Goal: Task Accomplishment & Management: Manage account settings

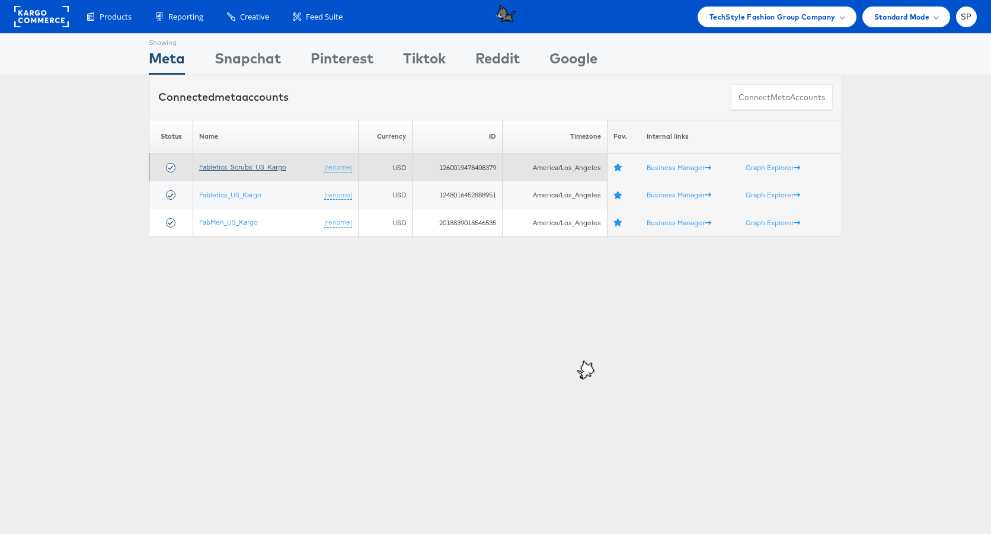
click at [228, 168] on link "Fabletics_Scrubs_US_Kargo" at bounding box center [242, 166] width 87 height 9
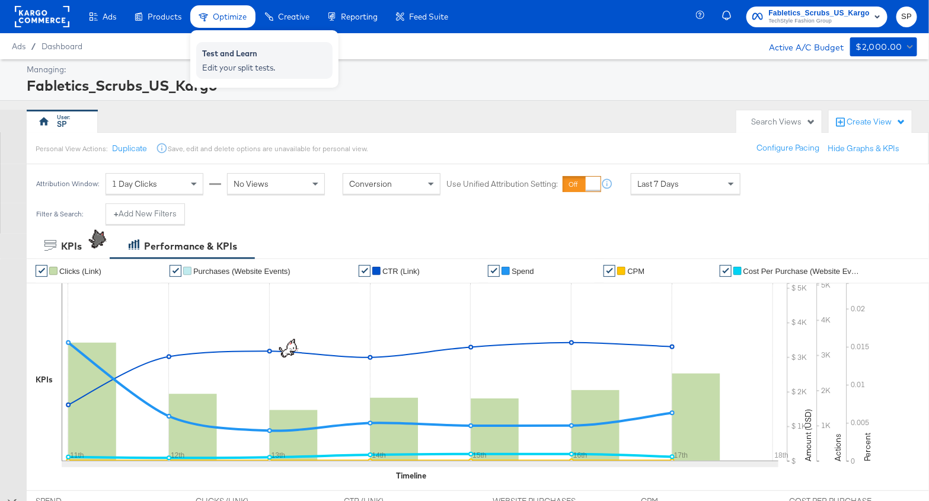
click at [243, 66] on div "Edit your split tests." at bounding box center [264, 67] width 124 height 11
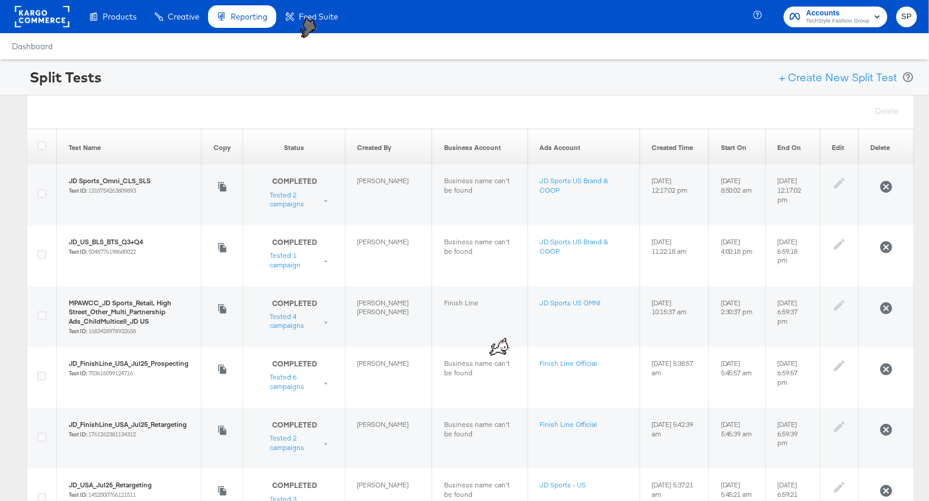
click at [296, 149] on div "Status" at bounding box center [294, 147] width 78 height 9
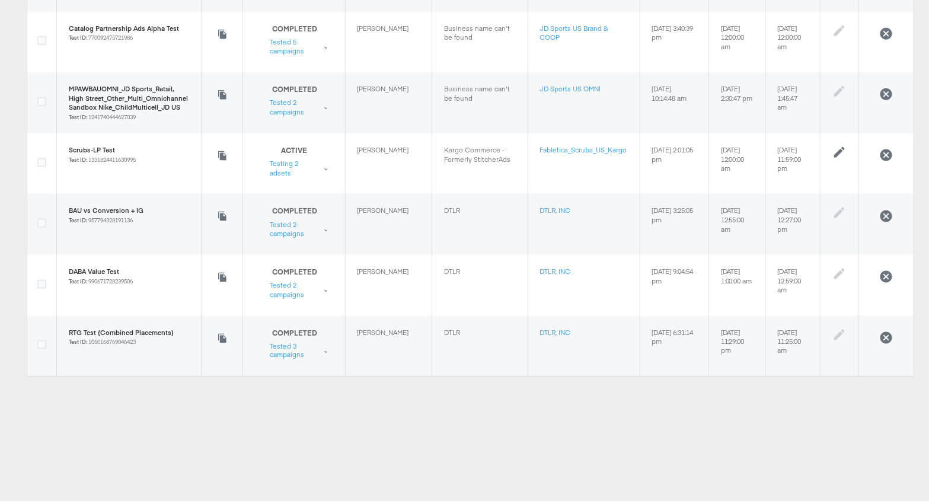
scroll to position [578, 0]
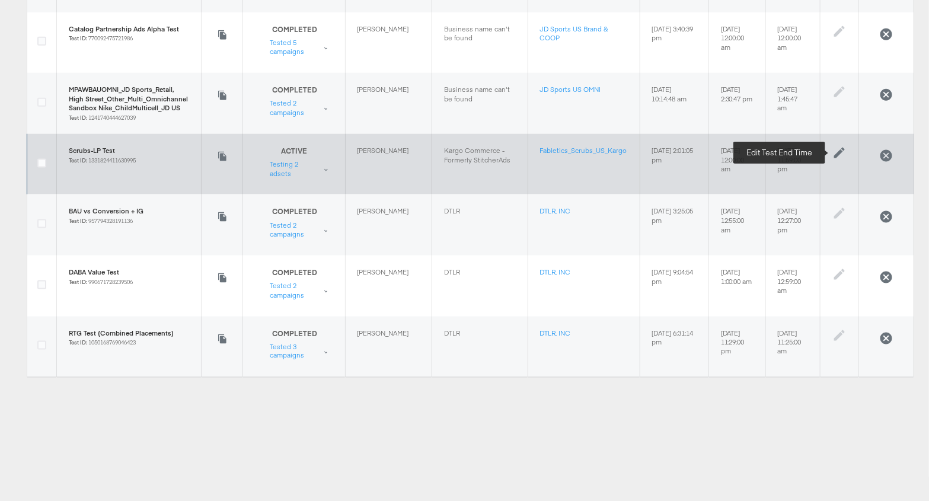
click at [833, 151] on icon at bounding box center [839, 153] width 14 height 14
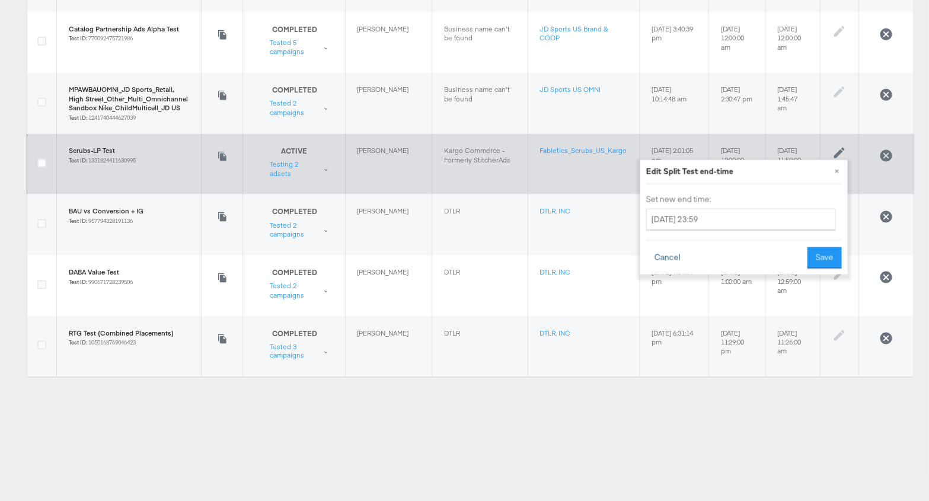
click at [670, 255] on button "Cancel" at bounding box center [667, 257] width 43 height 21
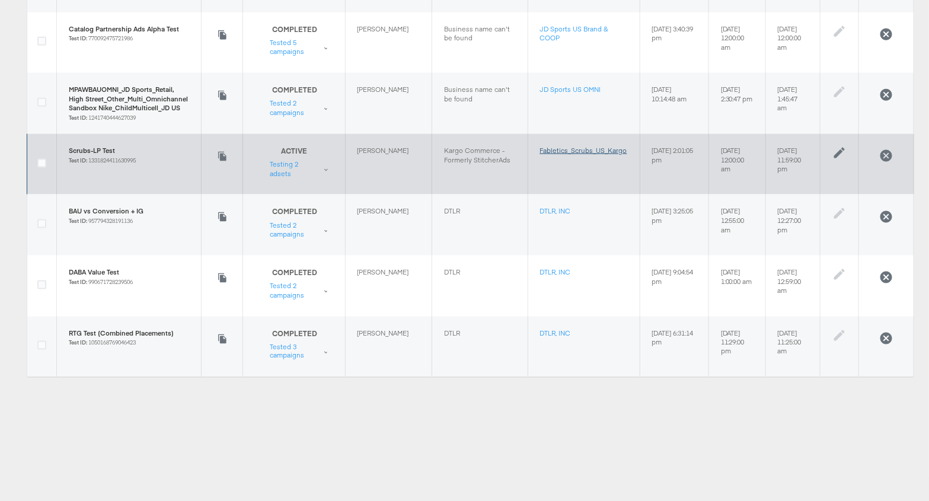
click at [540, 146] on link "Fabletics_Scrubs_US_Kargo" at bounding box center [583, 150] width 87 height 9
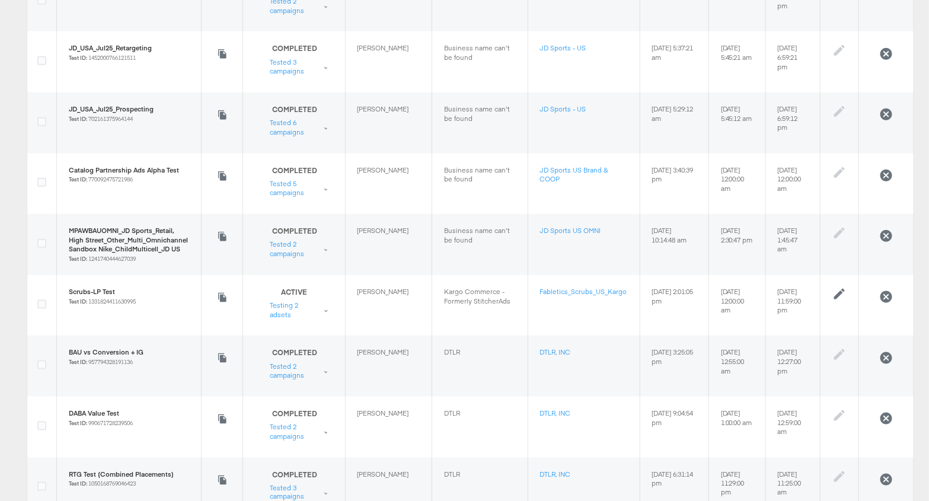
scroll to position [448, 0]
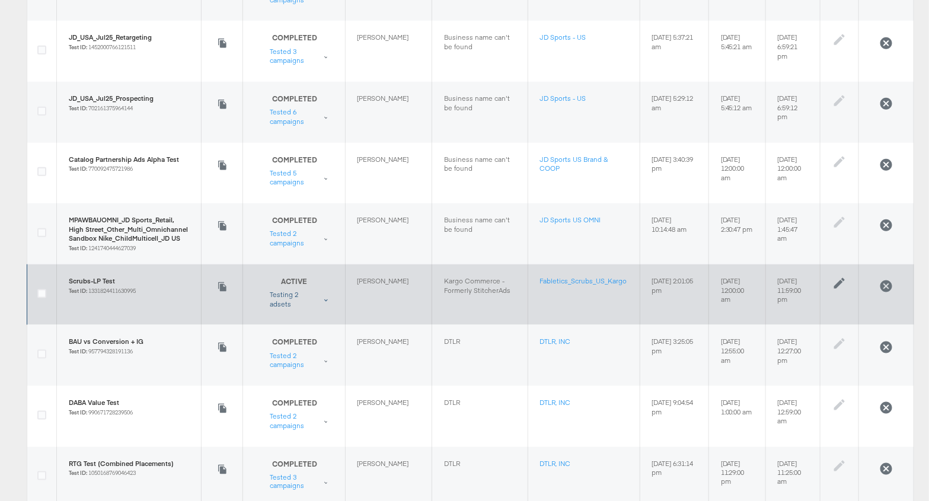
click at [285, 297] on div "Testing 2 adsets" at bounding box center [294, 299] width 49 height 18
